Goal: Information Seeking & Learning: Learn about a topic

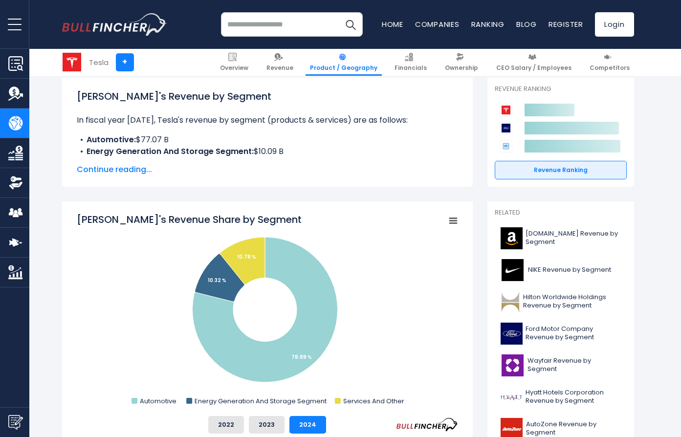
scroll to position [149, 0]
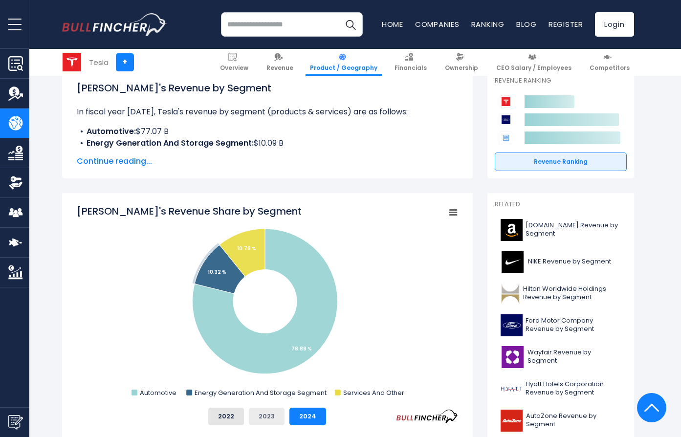
click at [269, 418] on button "2023" at bounding box center [267, 417] width 36 height 18
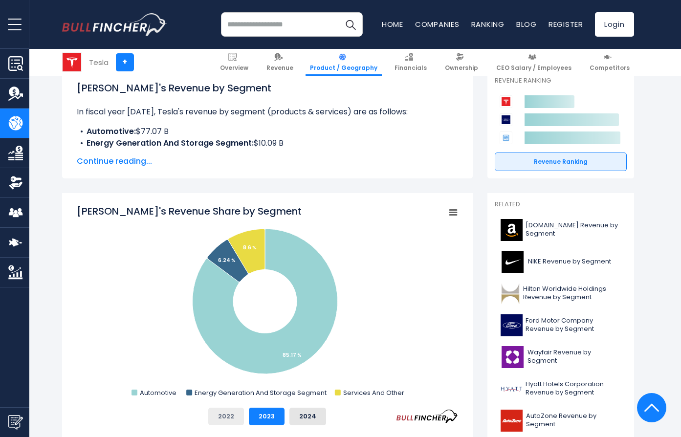
click at [229, 413] on button "2022" at bounding box center [226, 417] width 36 height 18
click at [287, 411] on div "2022 2023 2024" at bounding box center [268, 417] width 382 height 18
click at [261, 413] on button "2023" at bounding box center [267, 417] width 36 height 18
click at [309, 408] on button "2024" at bounding box center [308, 417] width 37 height 18
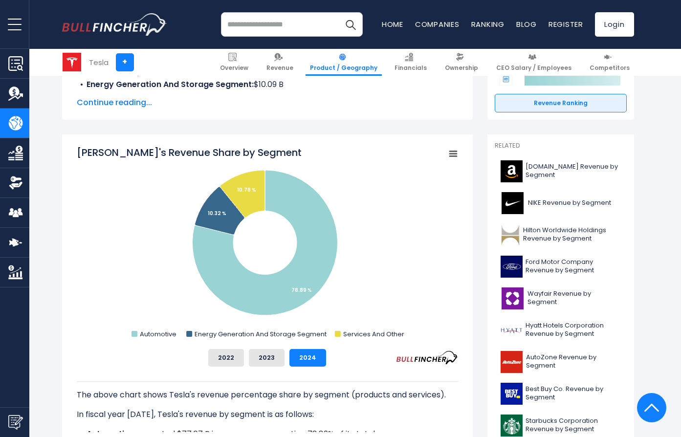
scroll to position [209, 0]
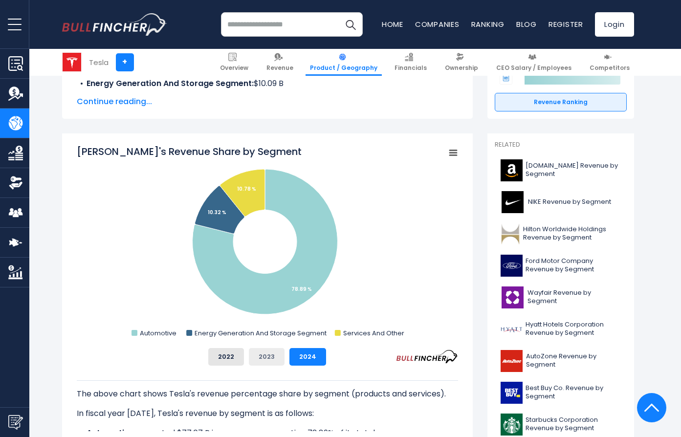
click at [276, 355] on button "2023" at bounding box center [267, 357] width 36 height 18
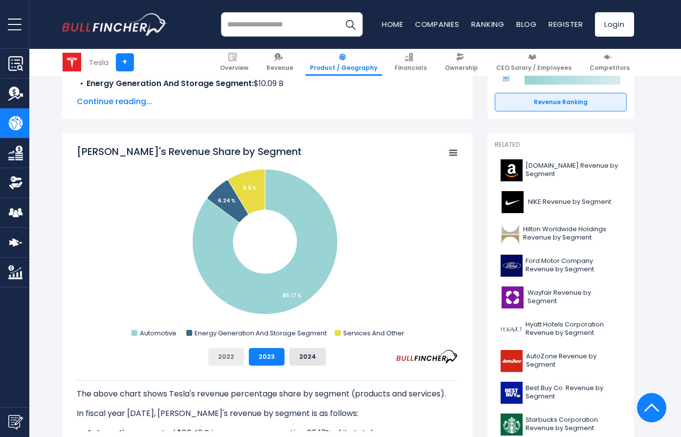
click at [215, 351] on button "2022" at bounding box center [226, 357] width 36 height 18
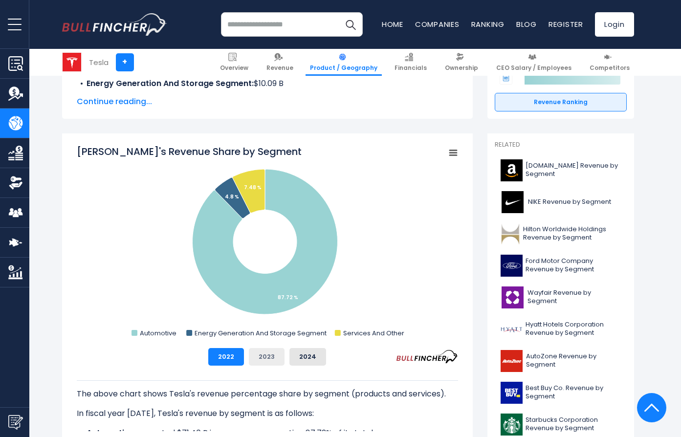
click at [266, 355] on button "2023" at bounding box center [267, 357] width 36 height 18
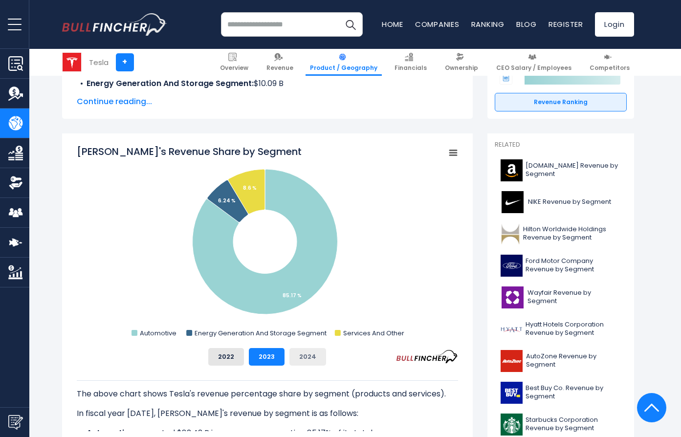
click at [313, 361] on button "2024" at bounding box center [308, 357] width 37 height 18
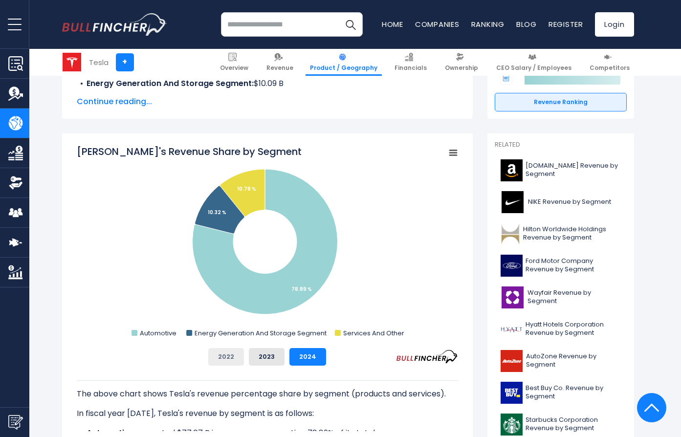
click at [238, 352] on button "2022" at bounding box center [226, 357] width 36 height 18
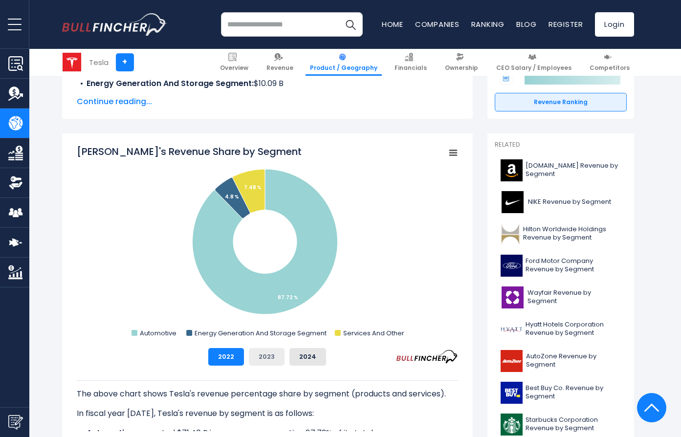
click at [271, 353] on button "2023" at bounding box center [267, 357] width 36 height 18
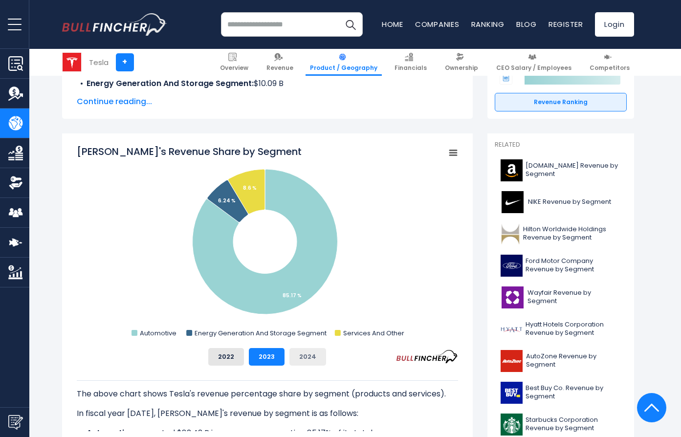
click at [314, 355] on button "2024" at bounding box center [308, 357] width 37 height 18
